Goal: Obtain resource: Download file/media

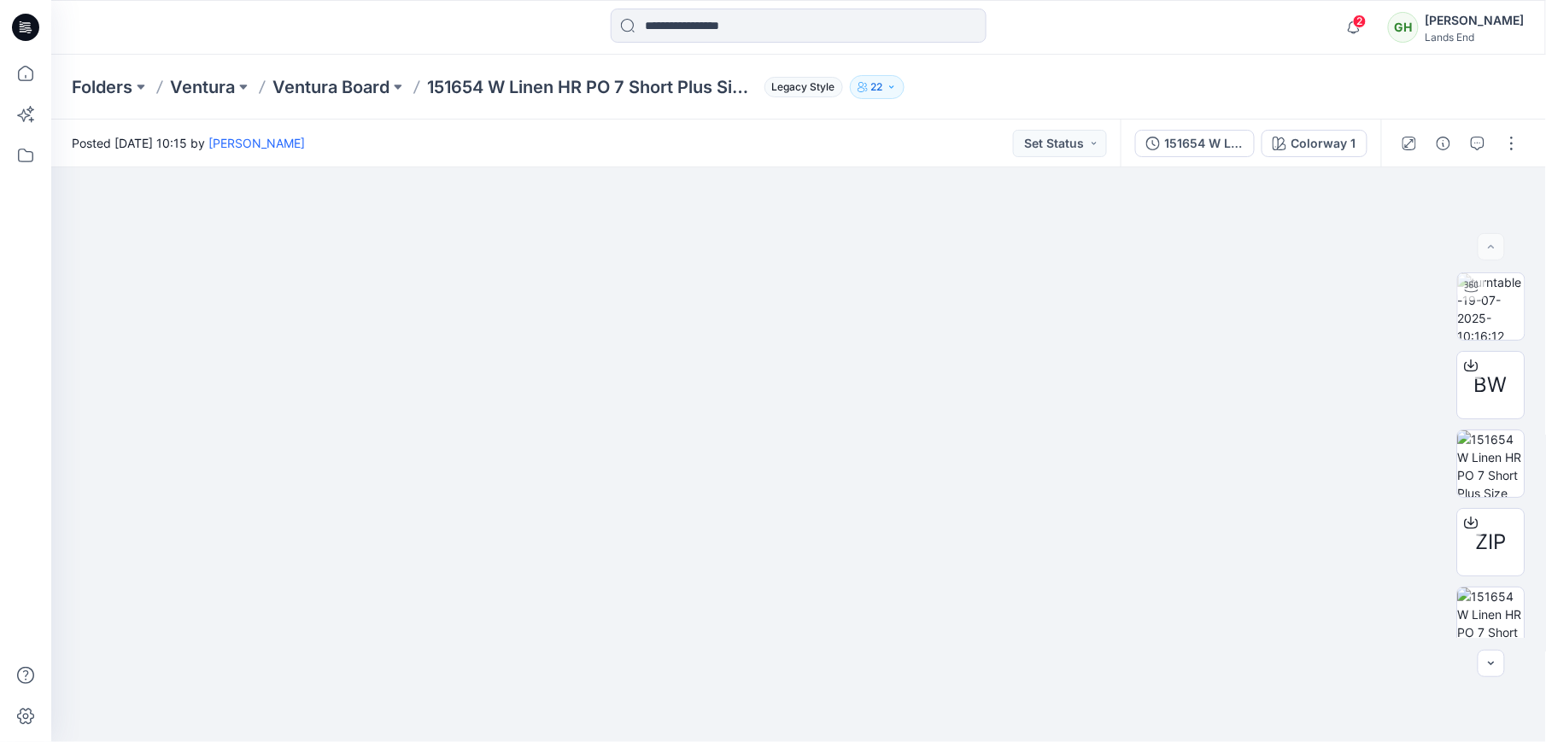
click at [29, 28] on icon at bounding box center [28, 27] width 7 height 1
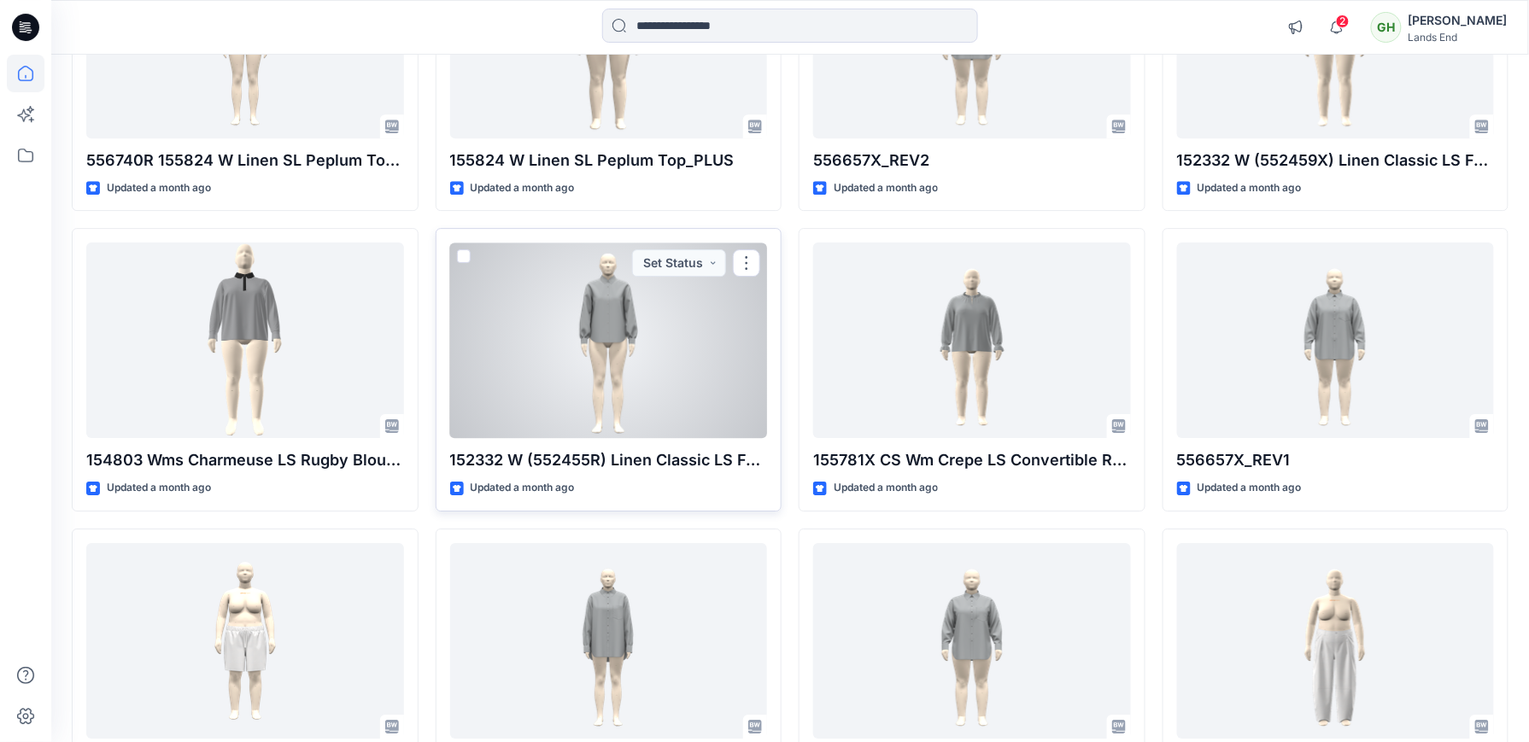
scroll to position [1937, 0]
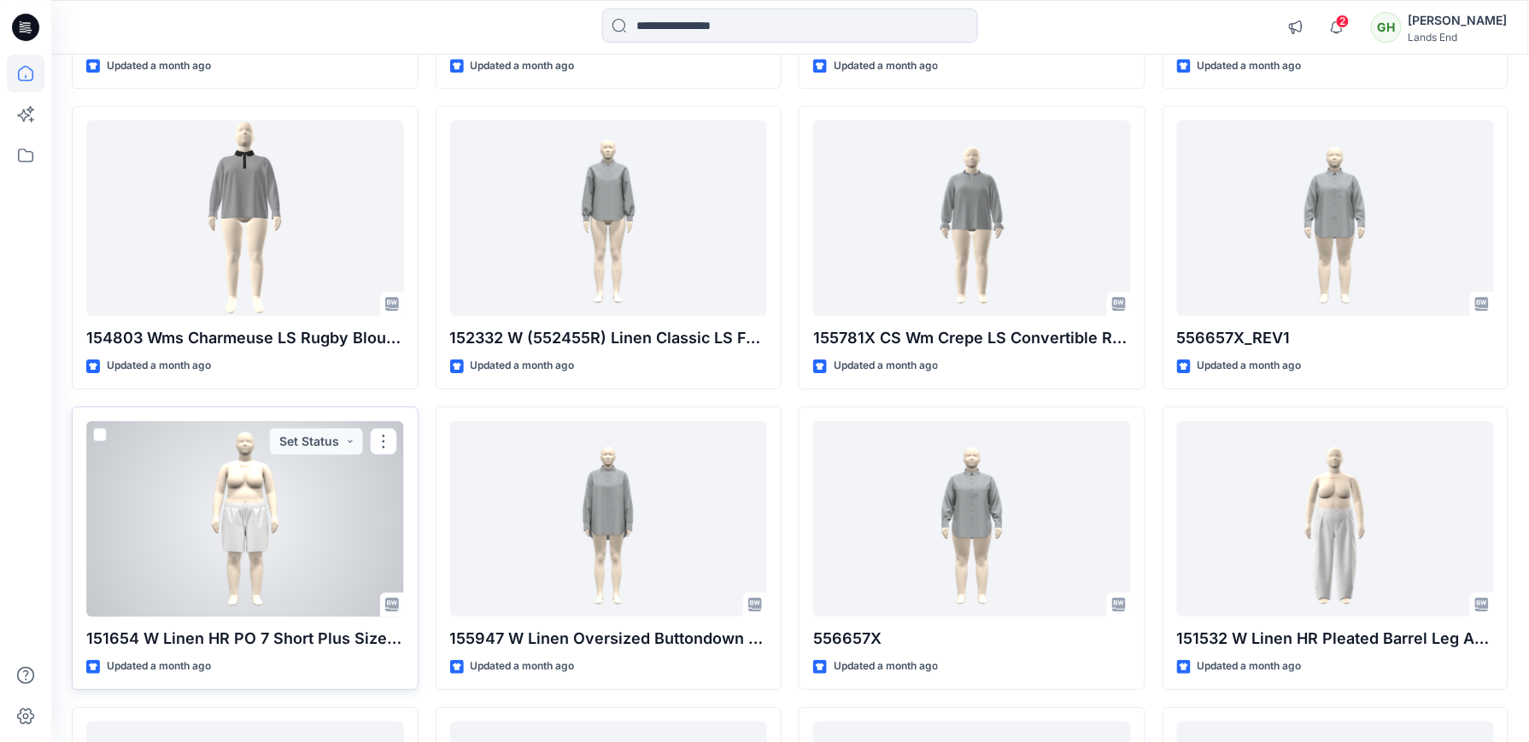
click at [151, 562] on div at bounding box center [245, 519] width 318 height 196
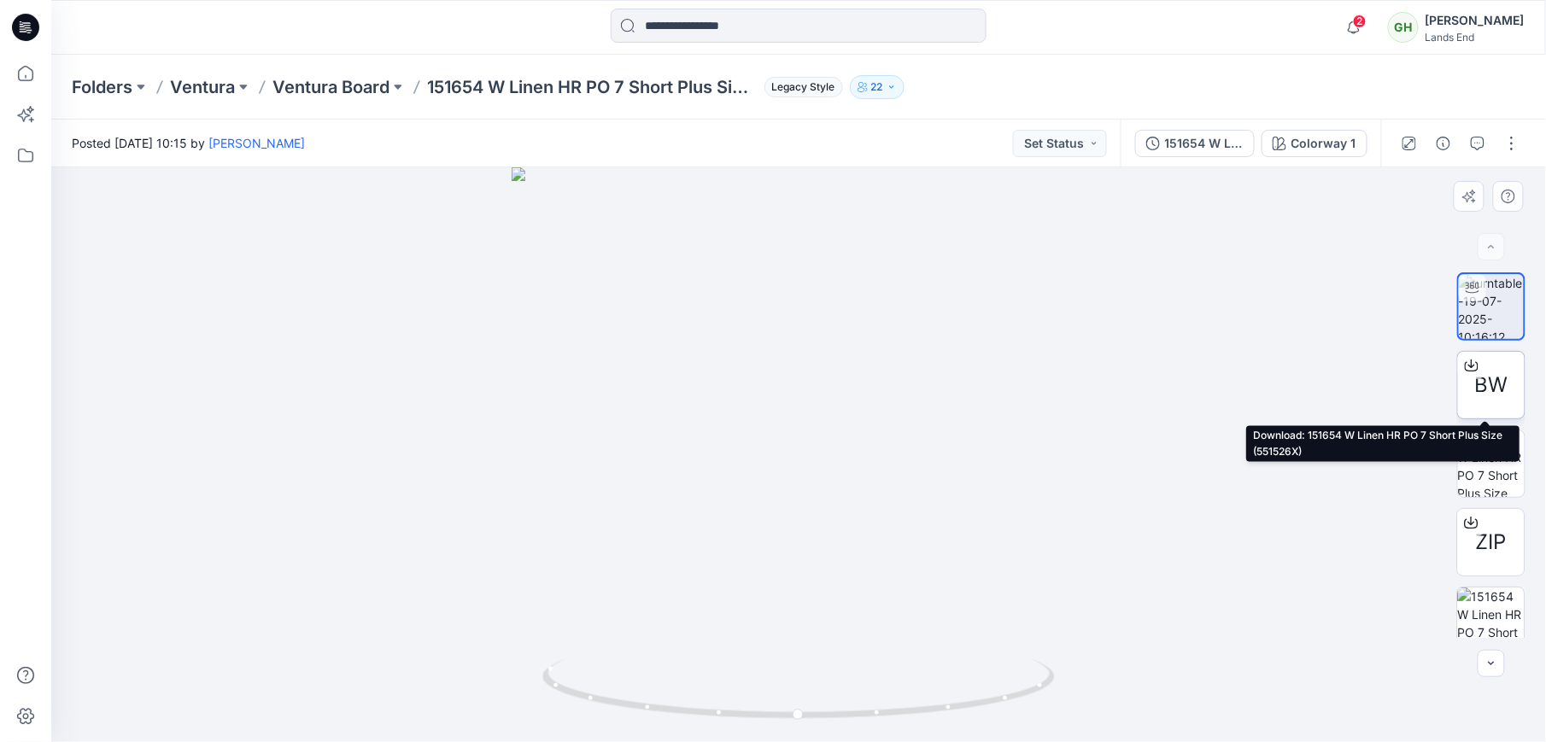
click at [1491, 379] on span "BW" at bounding box center [1491, 385] width 33 height 31
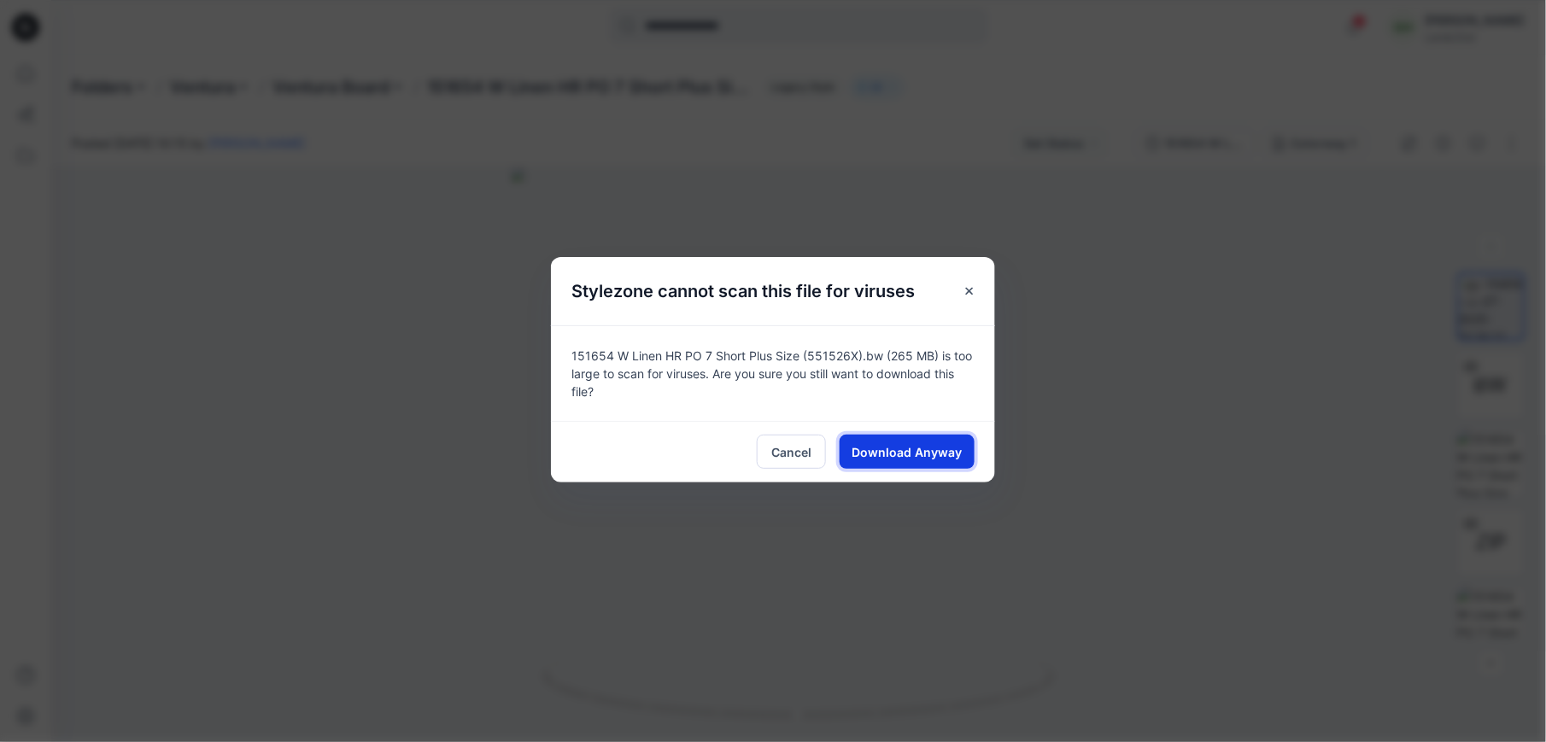
click at [878, 463] on button "Download Anyway" at bounding box center [907, 452] width 135 height 34
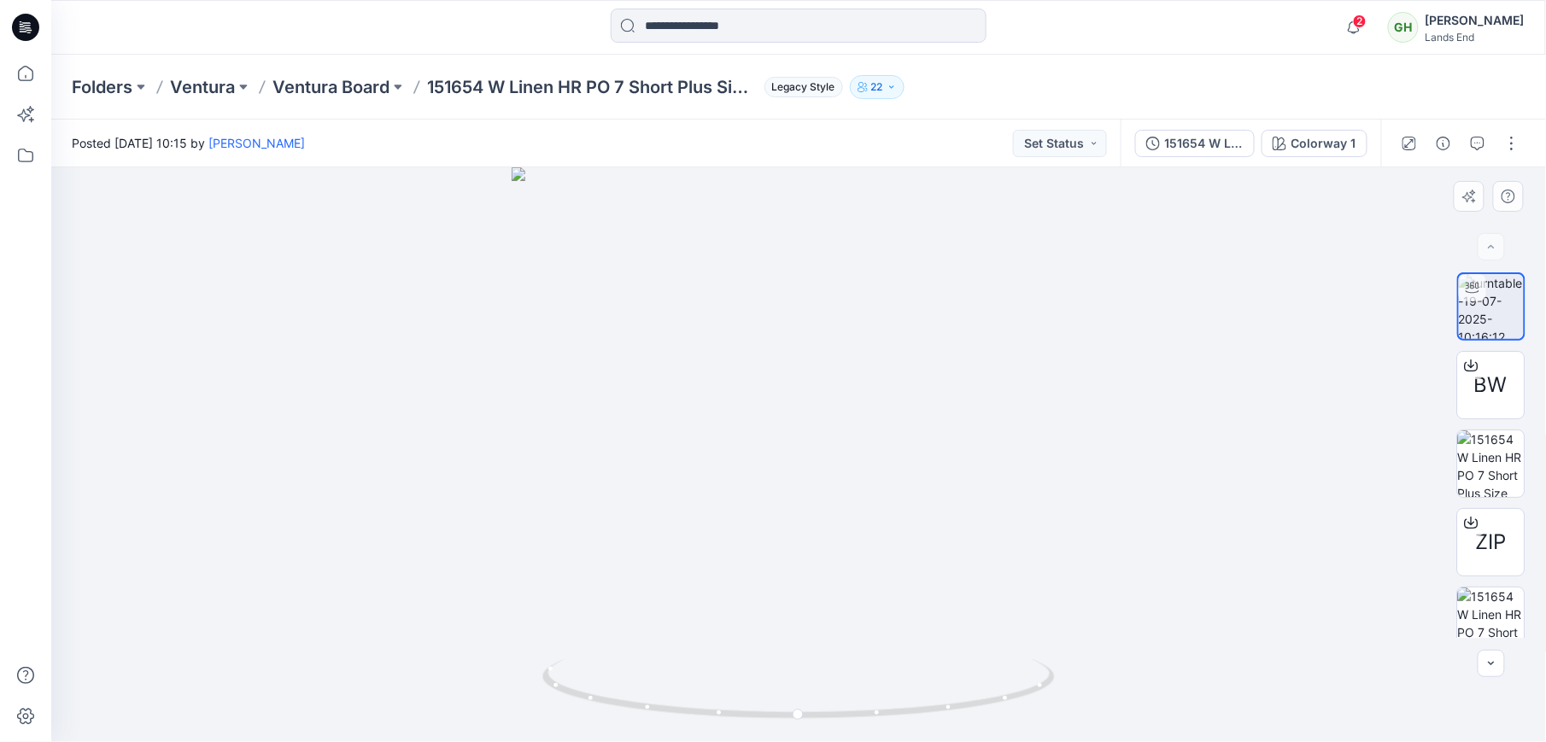
click at [951, 227] on div at bounding box center [798, 454] width 1495 height 575
click at [1508, 459] on img at bounding box center [1491, 463] width 67 height 67
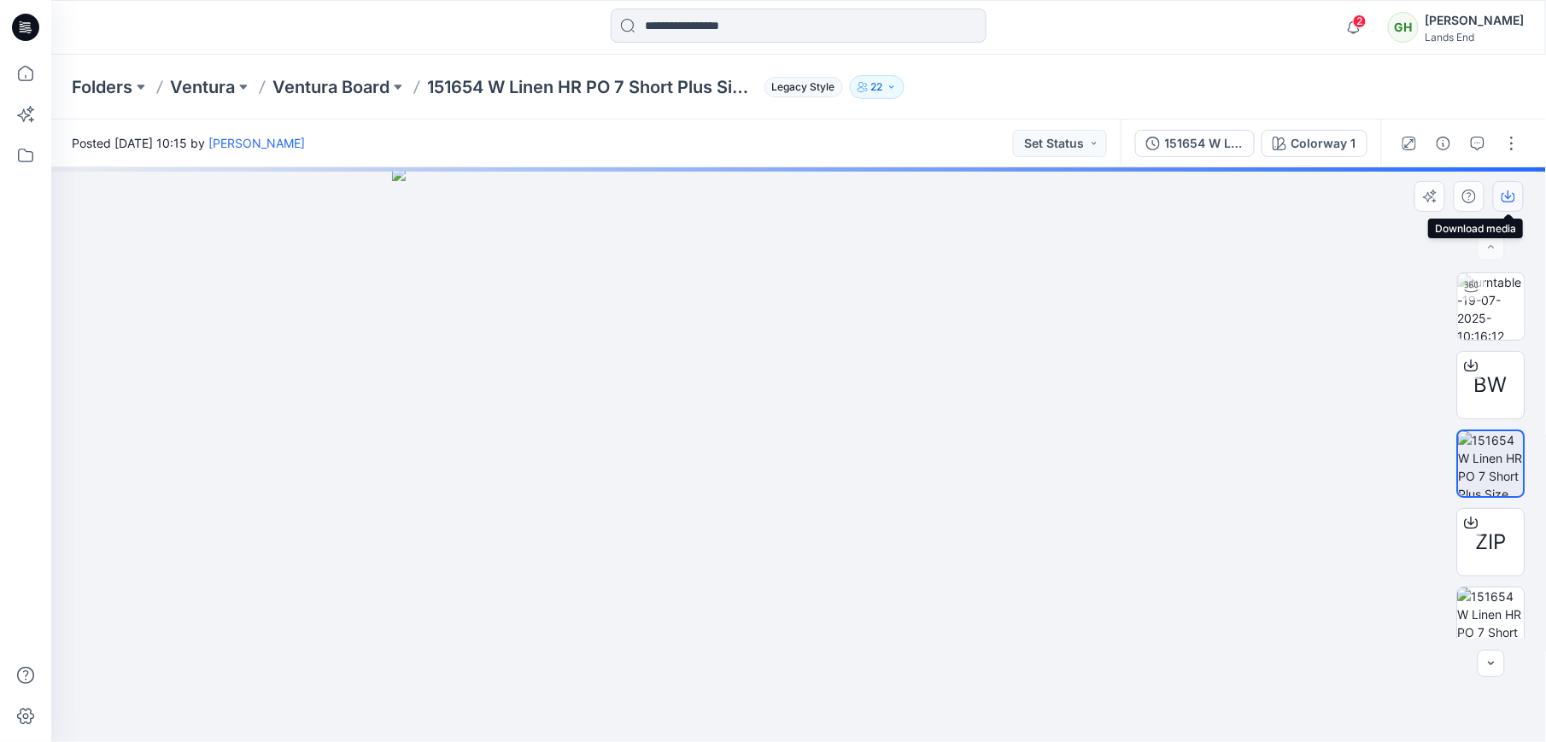
click at [1498, 189] on button "button" at bounding box center [1508, 196] width 31 height 31
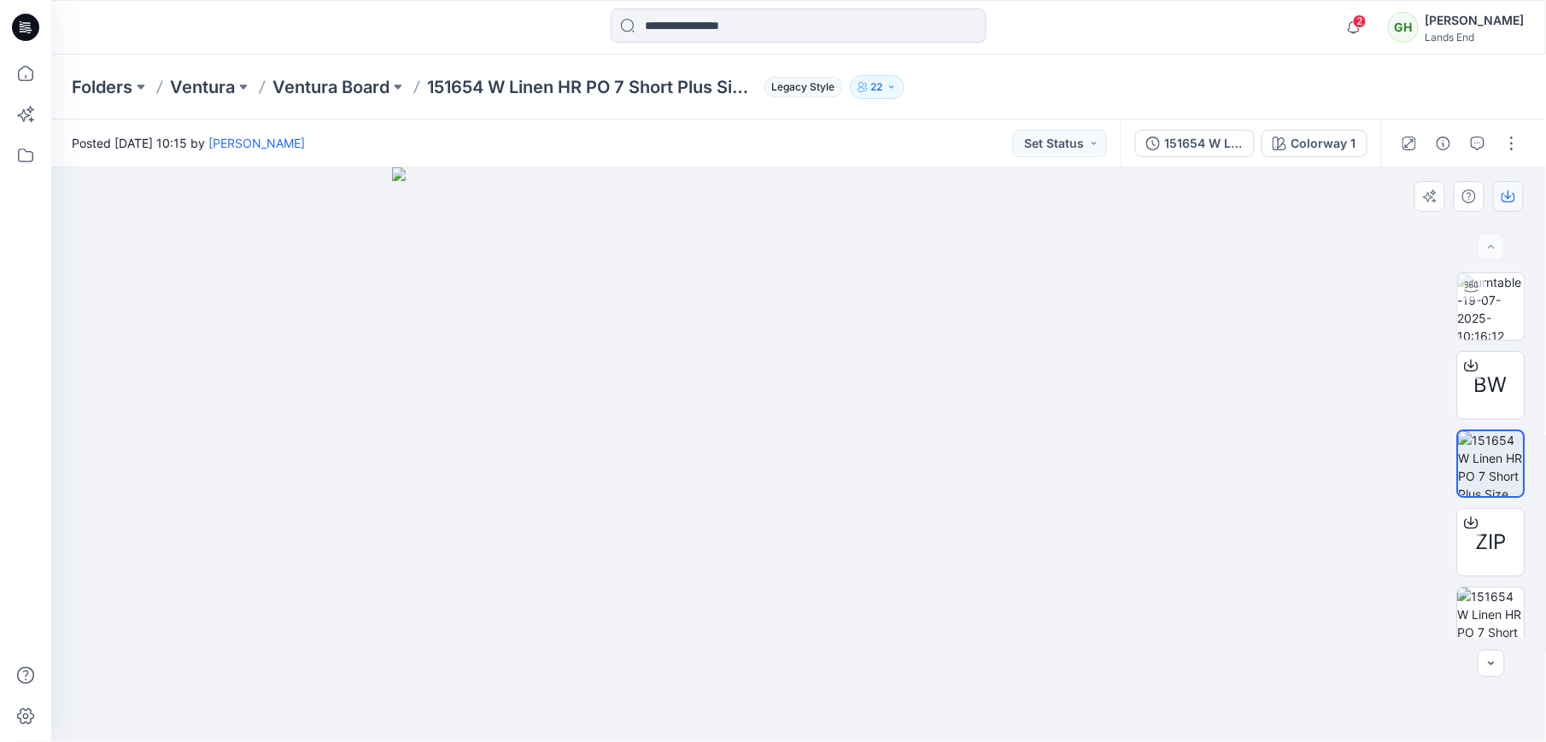
click at [1504, 193] on icon "button" at bounding box center [1509, 197] width 14 height 9
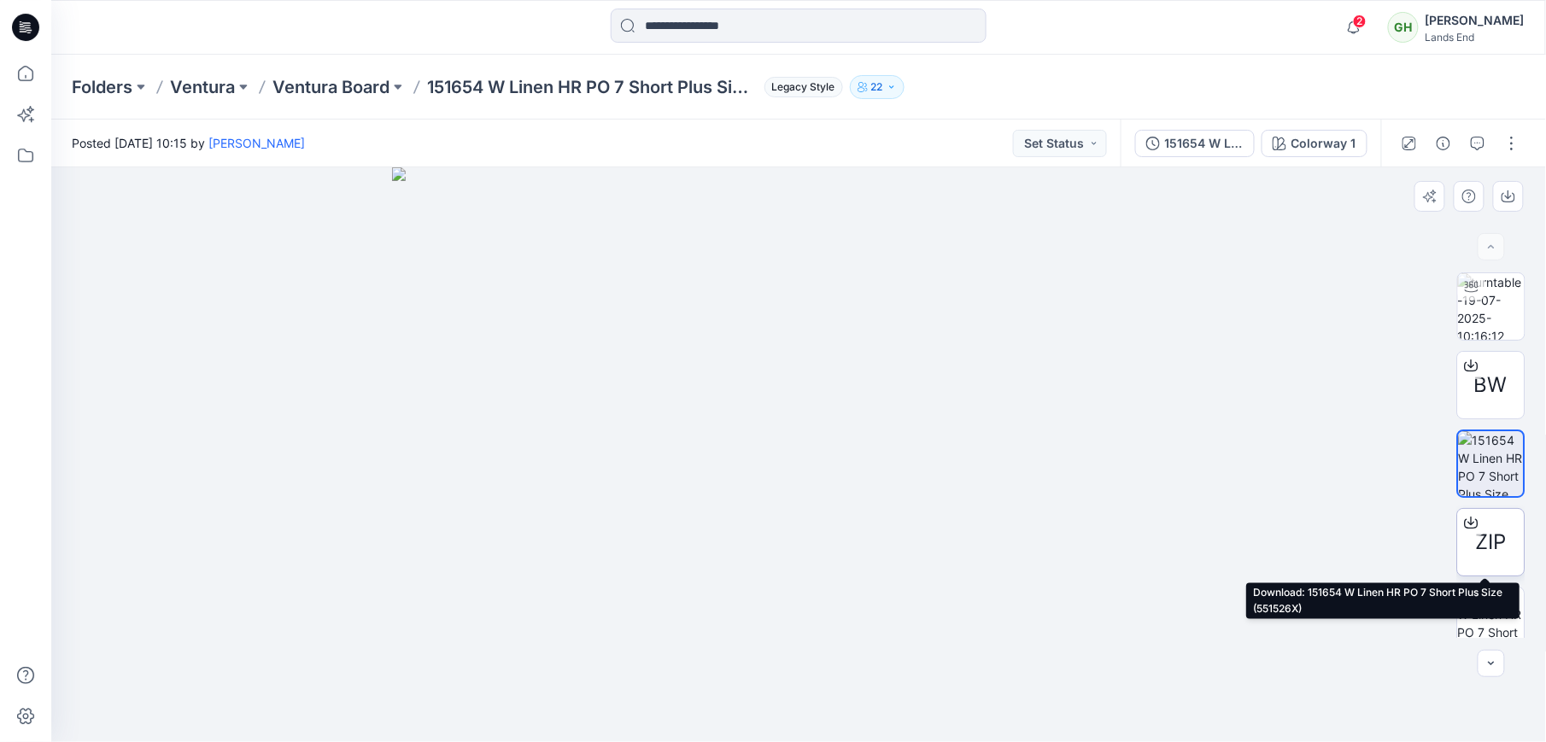
click at [1469, 523] on icon at bounding box center [1471, 520] width 7 height 9
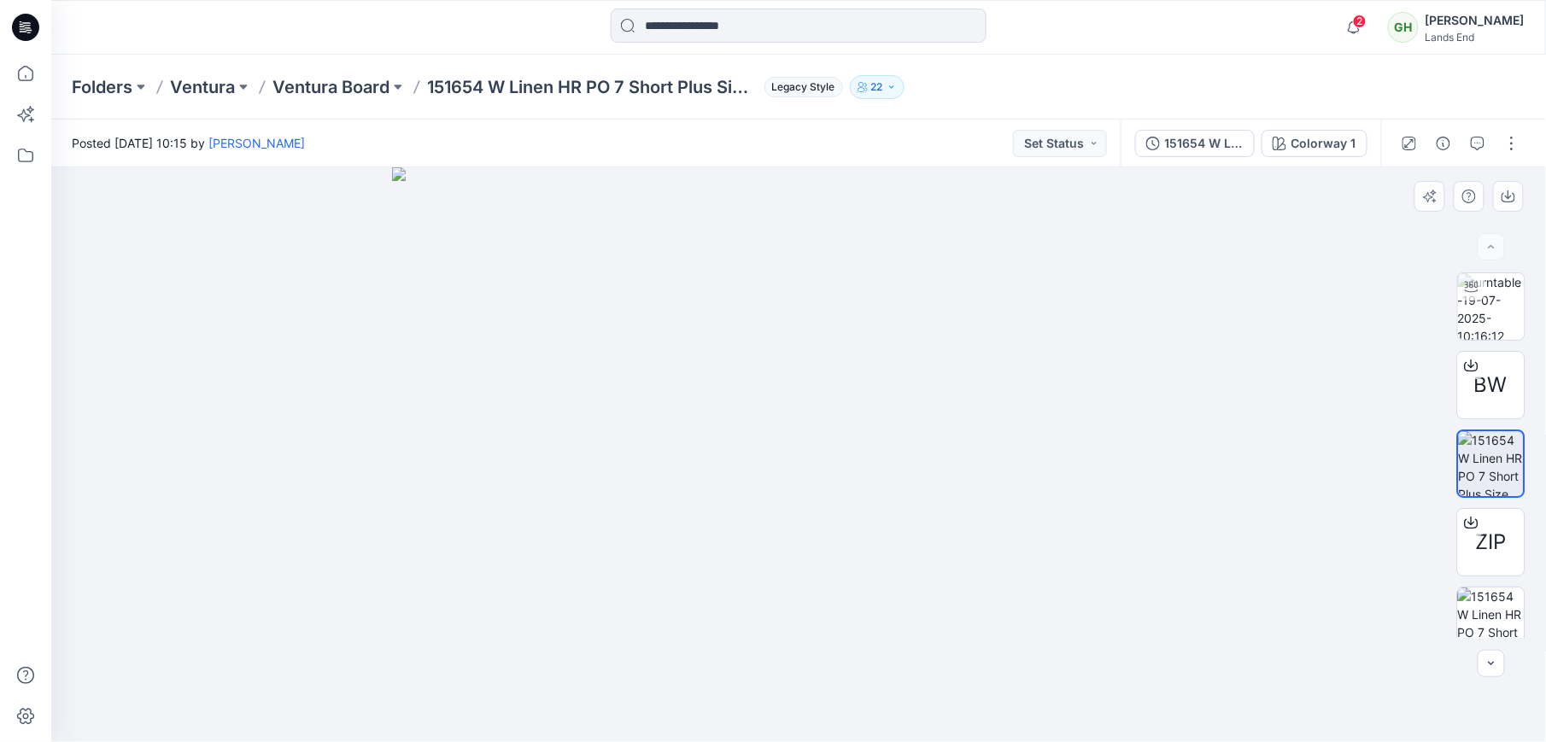
click at [1437, 489] on div "BW ZIP DXF RUL" at bounding box center [1491, 455] width 109 height 366
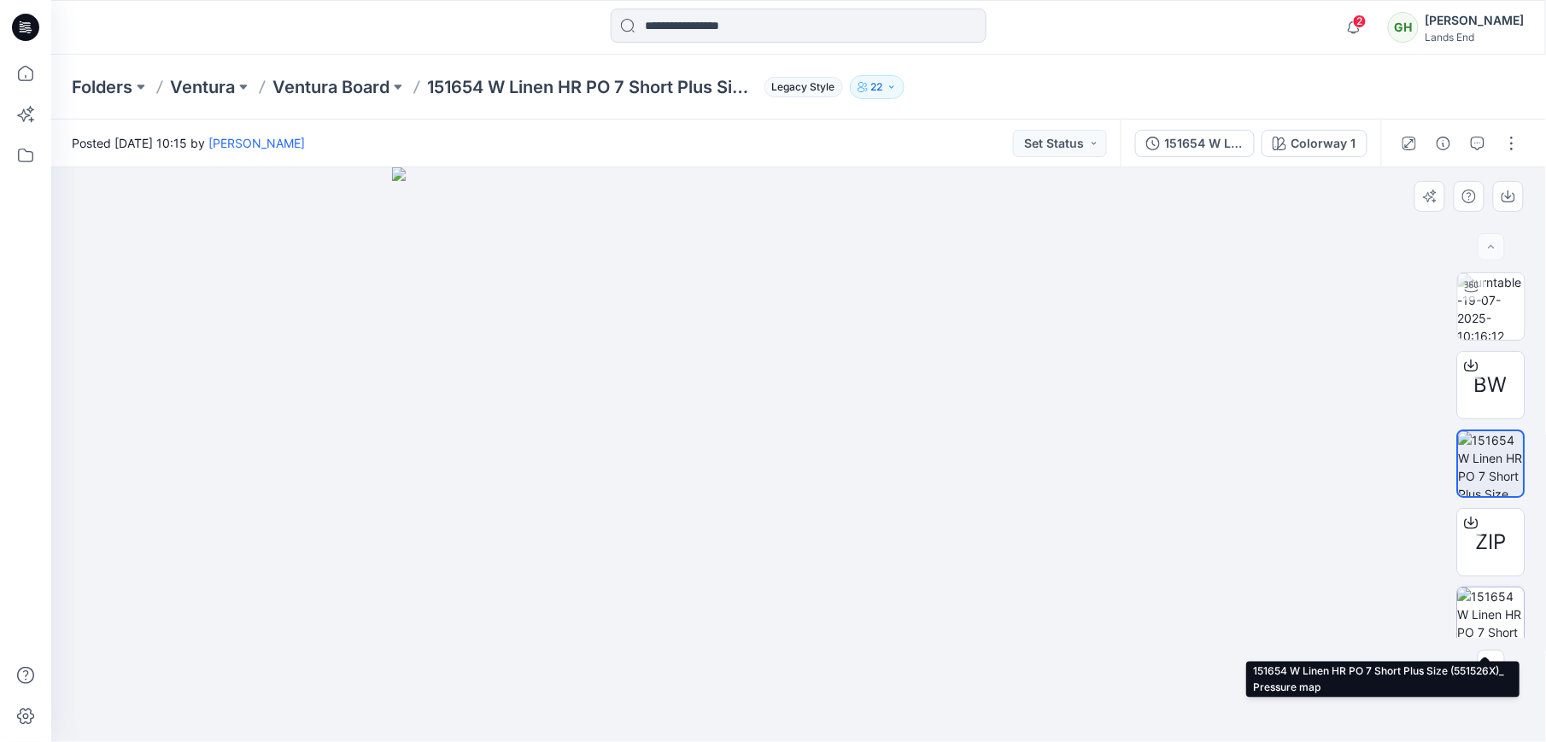
click at [1477, 603] on img at bounding box center [1491, 621] width 67 height 67
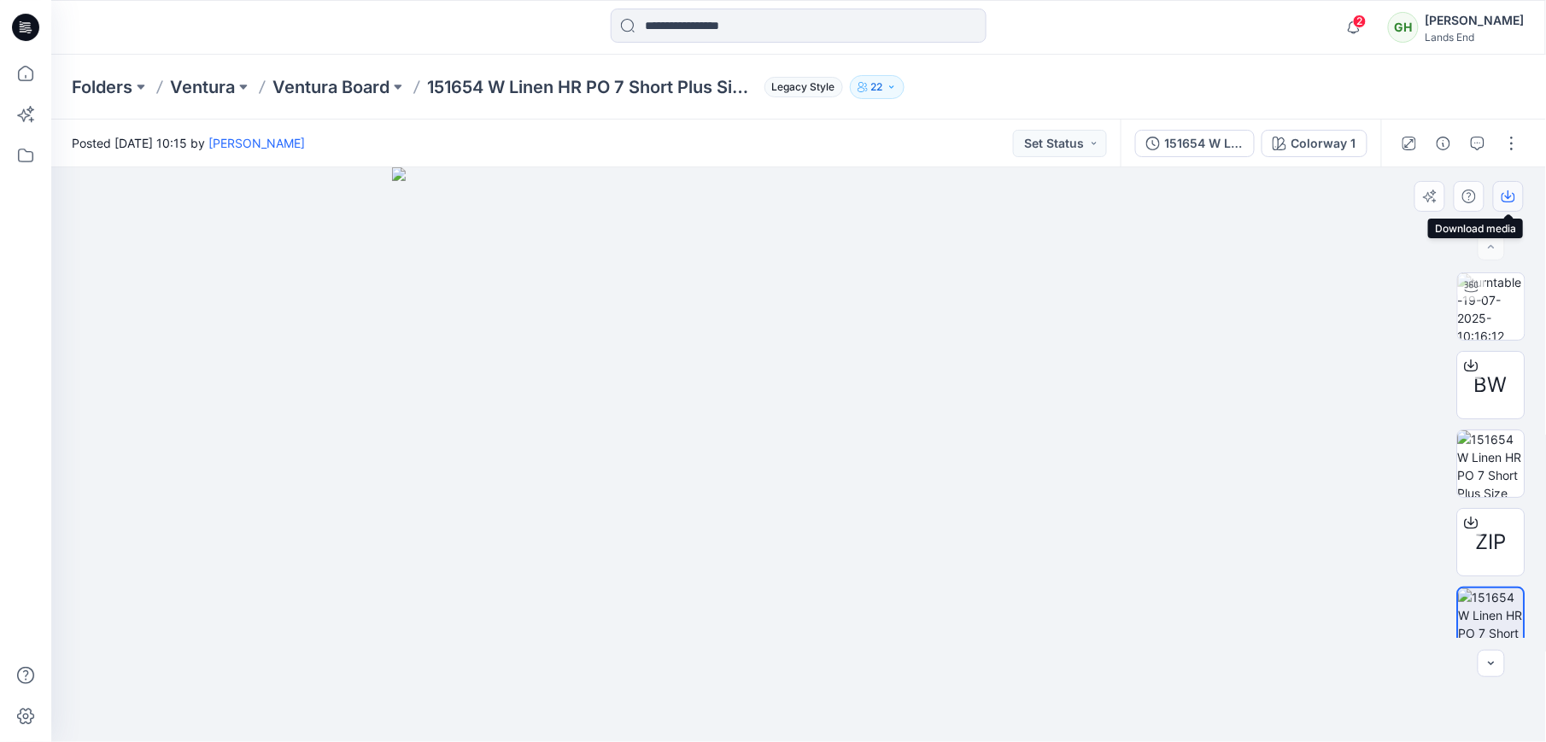
click at [1517, 198] on button "button" at bounding box center [1508, 196] width 31 height 31
click at [1502, 196] on icon "button" at bounding box center [1509, 197] width 14 height 14
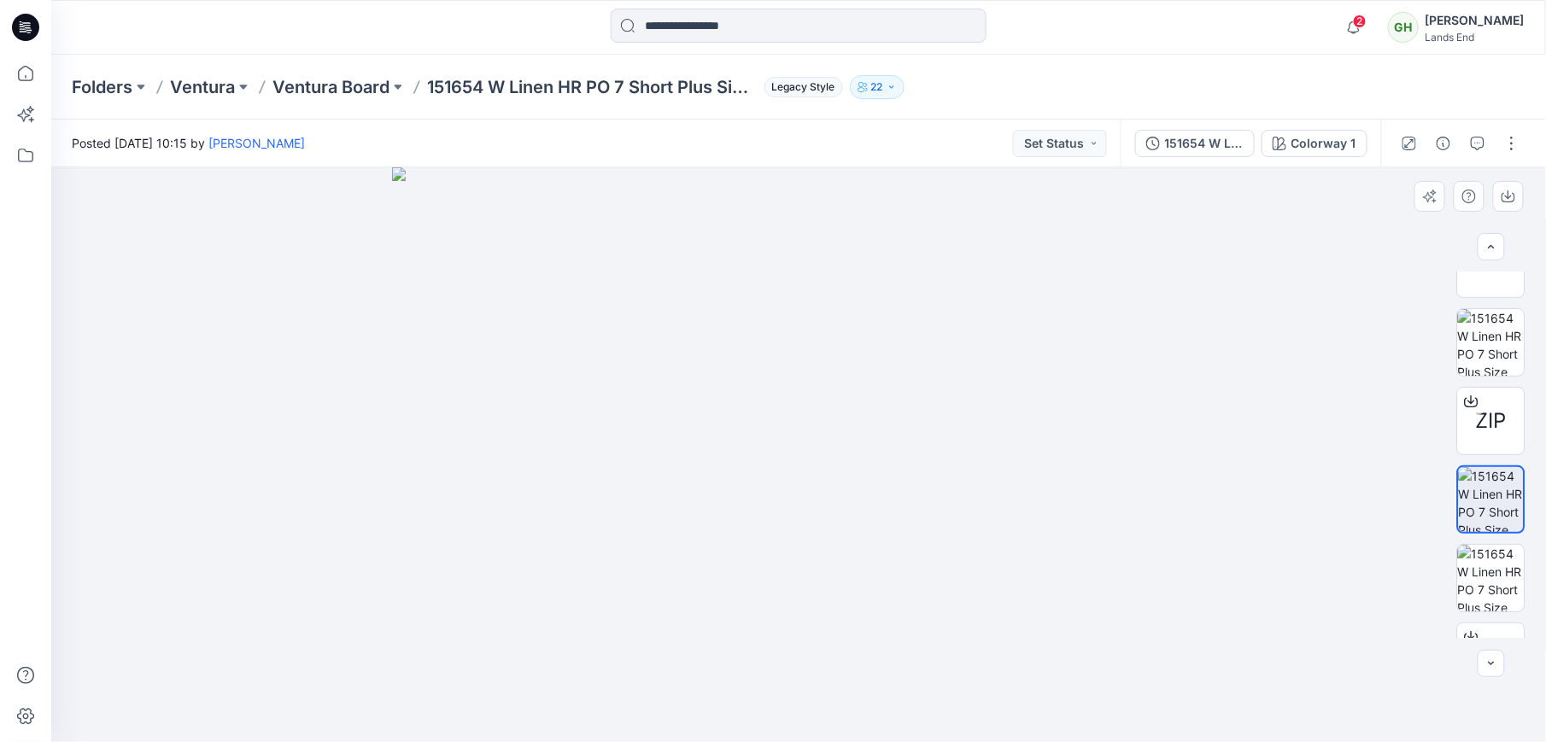
scroll to position [137, 0]
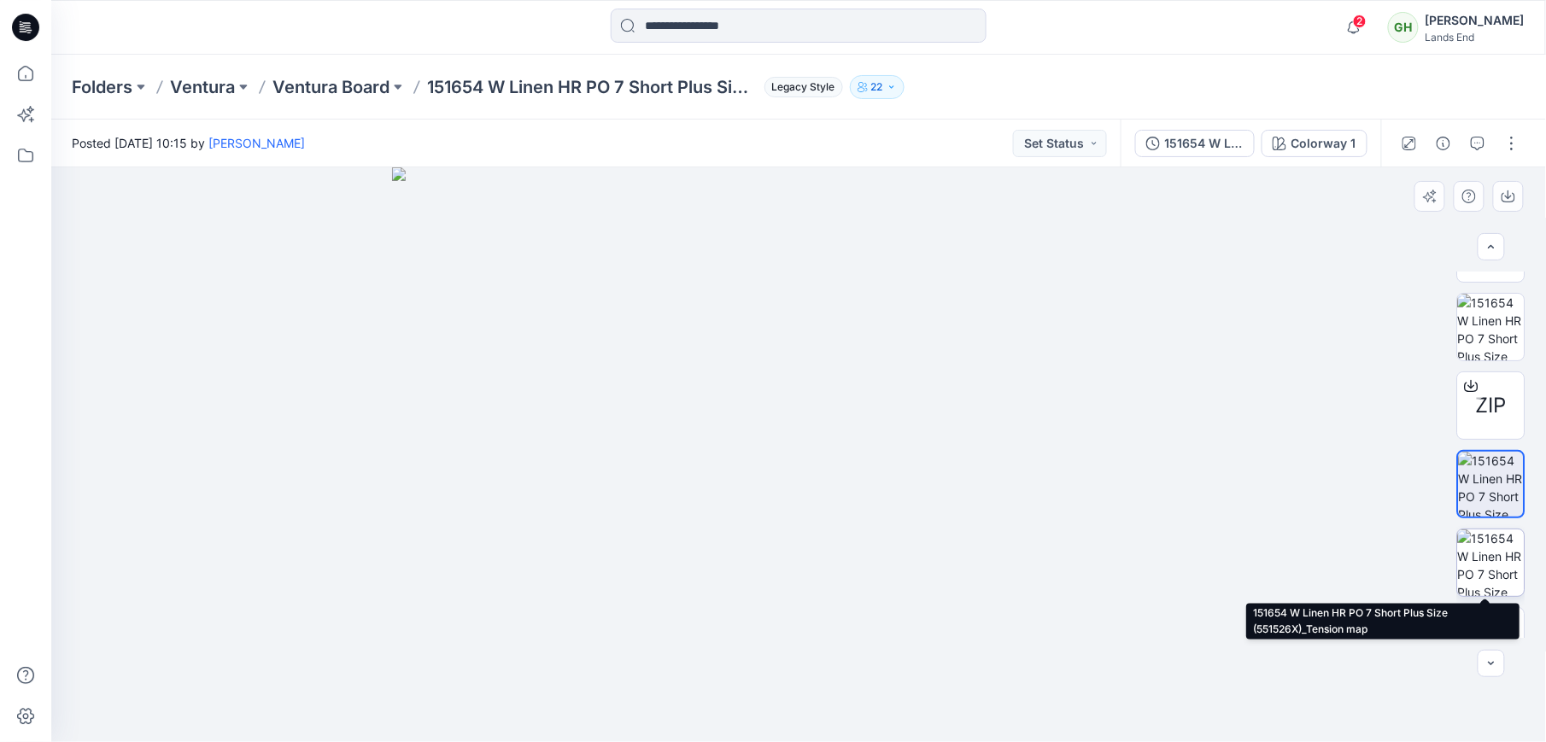
click at [1474, 553] on img at bounding box center [1491, 563] width 67 height 67
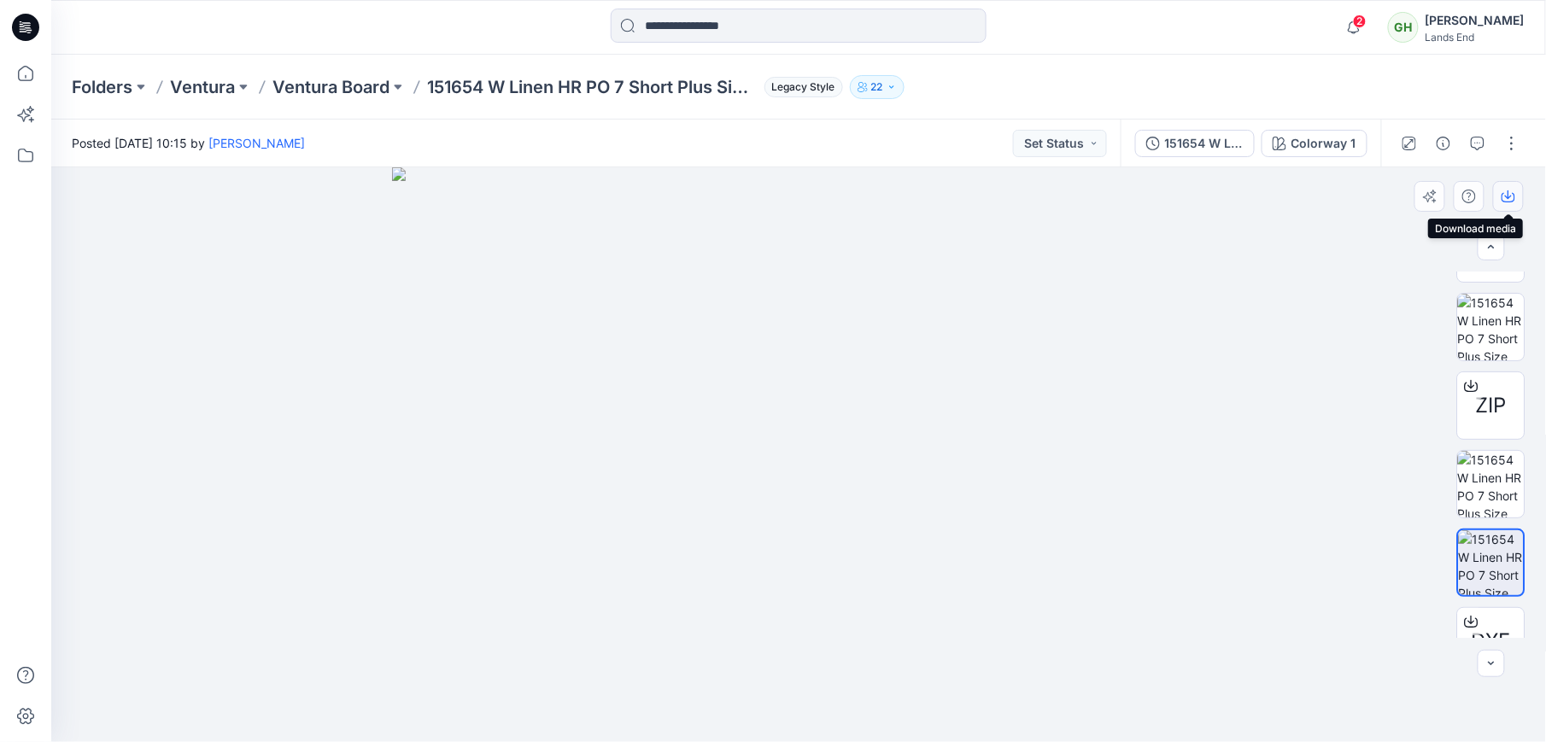
click at [1514, 205] on button "button" at bounding box center [1508, 196] width 31 height 31
click at [1514, 199] on icon "button" at bounding box center [1509, 197] width 14 height 9
click at [1467, 619] on icon at bounding box center [1472, 622] width 14 height 14
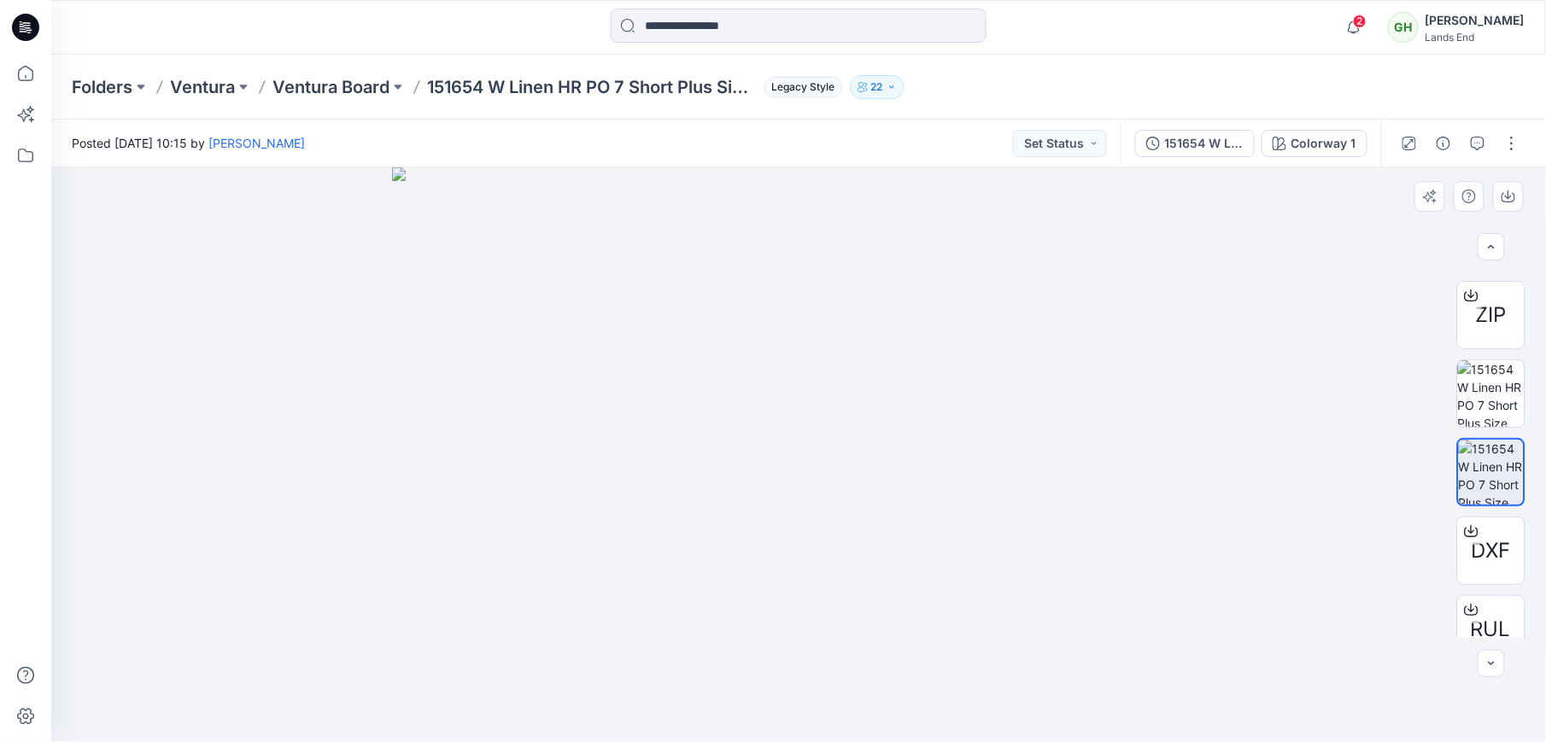
scroll to position [253, 0]
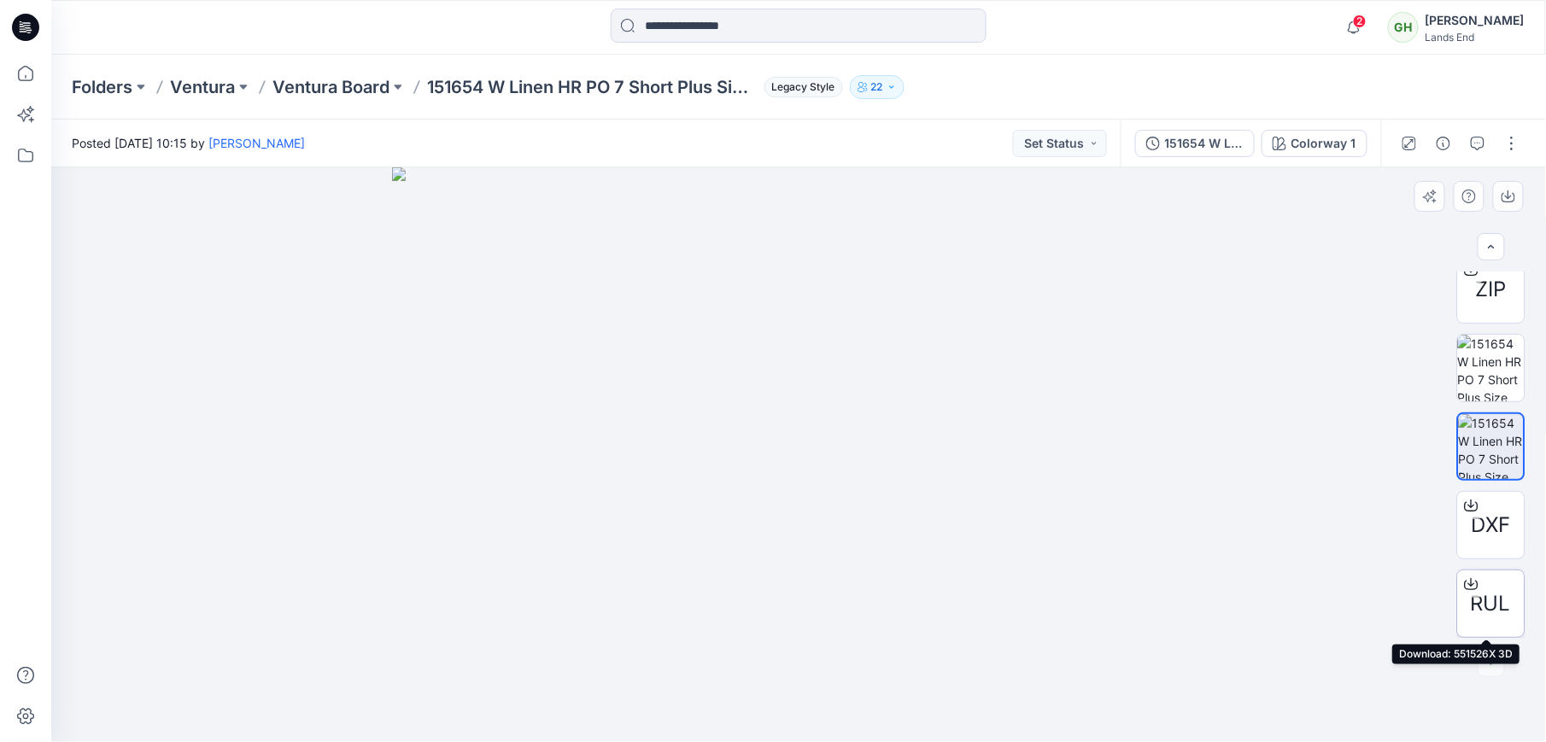
click at [1471, 582] on icon at bounding box center [1472, 584] width 14 height 14
click at [155, 371] on div at bounding box center [799, 454] width 1496 height 575
click at [184, 332] on div at bounding box center [799, 454] width 1496 height 575
click at [183, 398] on div at bounding box center [799, 454] width 1496 height 575
